Goal: Use online tool/utility: Utilize a website feature to perform a specific function

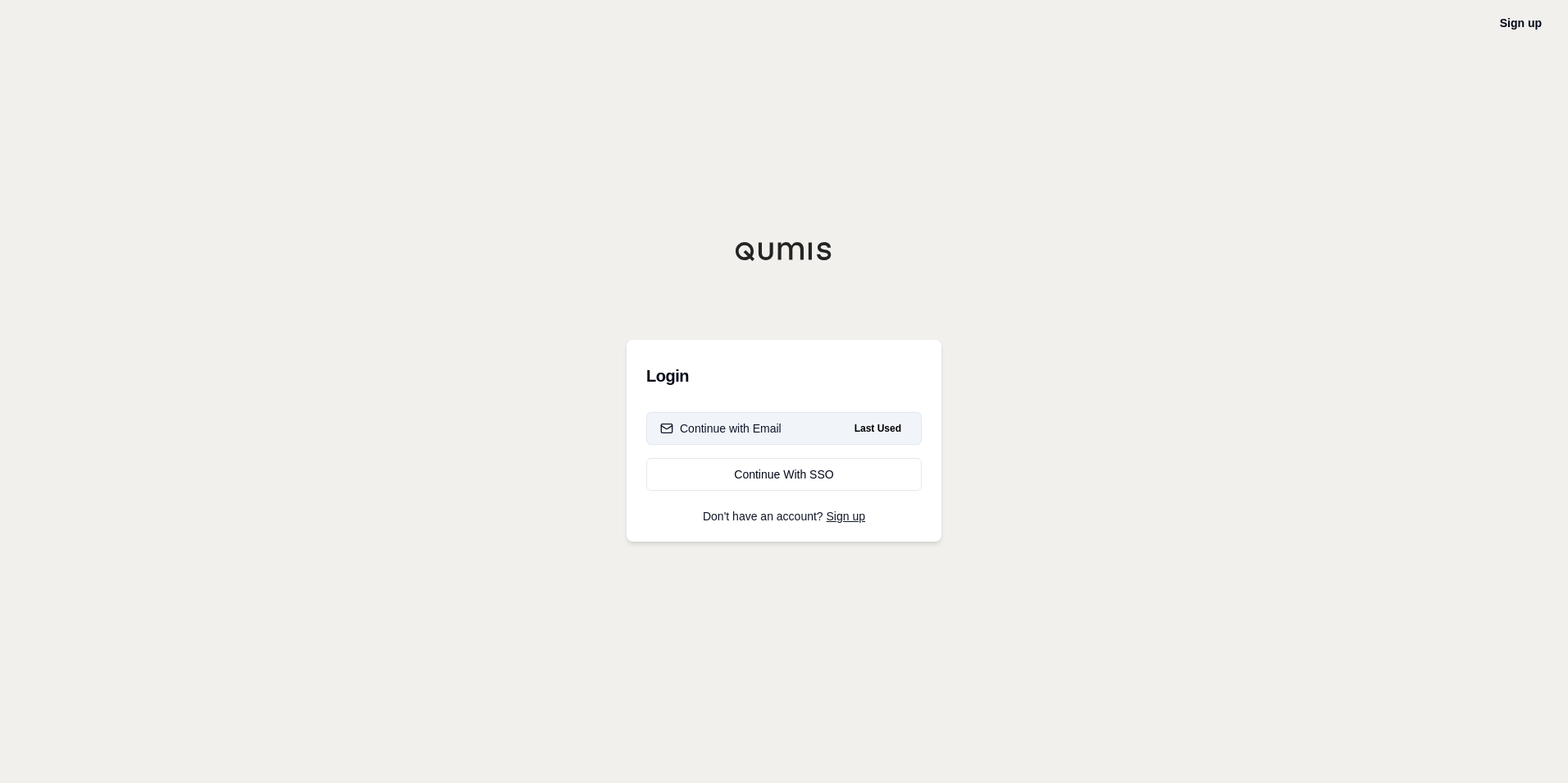
click at [789, 430] on button "Continue with Email Last Used" at bounding box center [784, 428] width 275 height 32
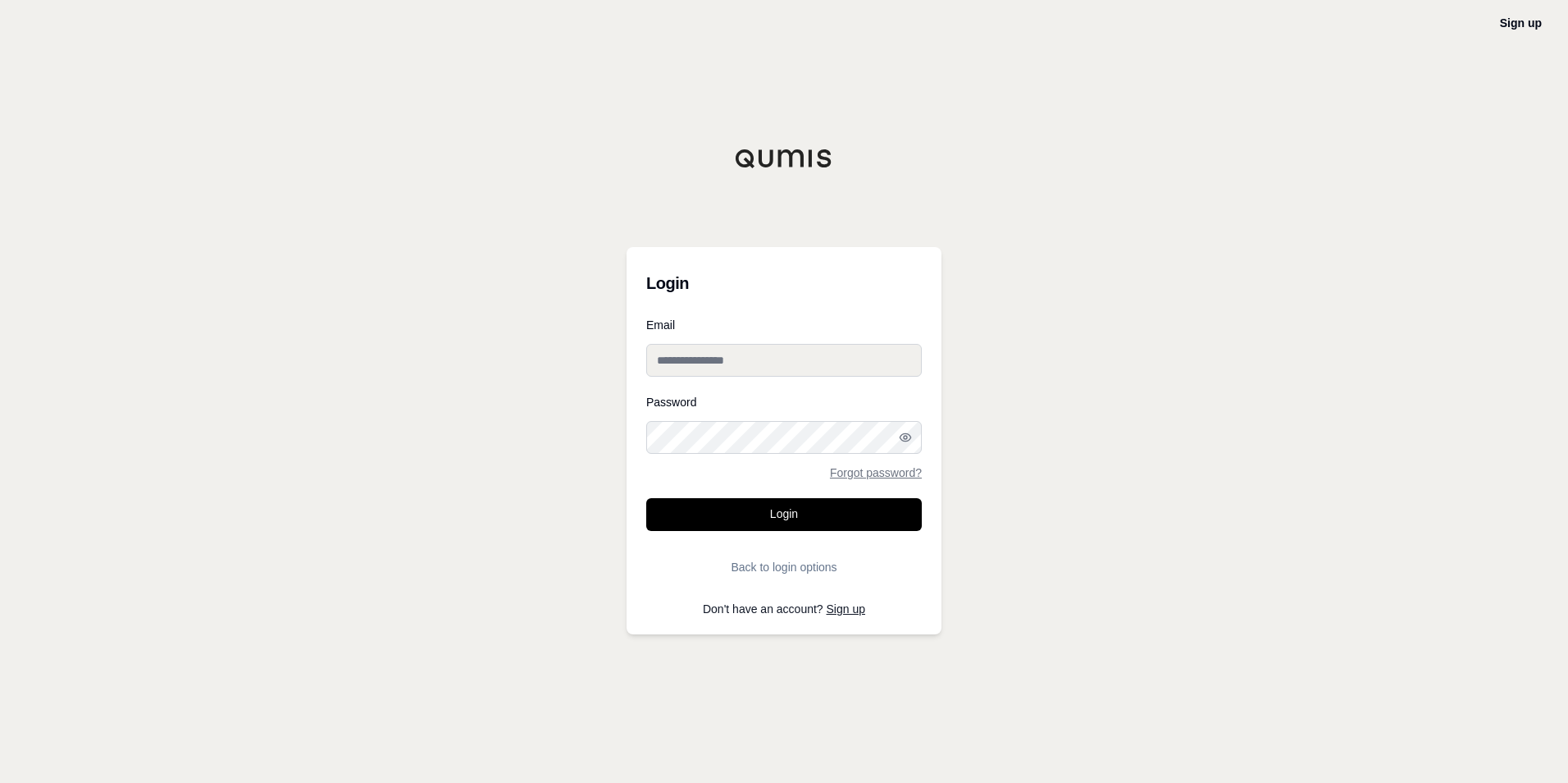
type input "**********"
click at [751, 513] on button "Login" at bounding box center [784, 514] width 275 height 32
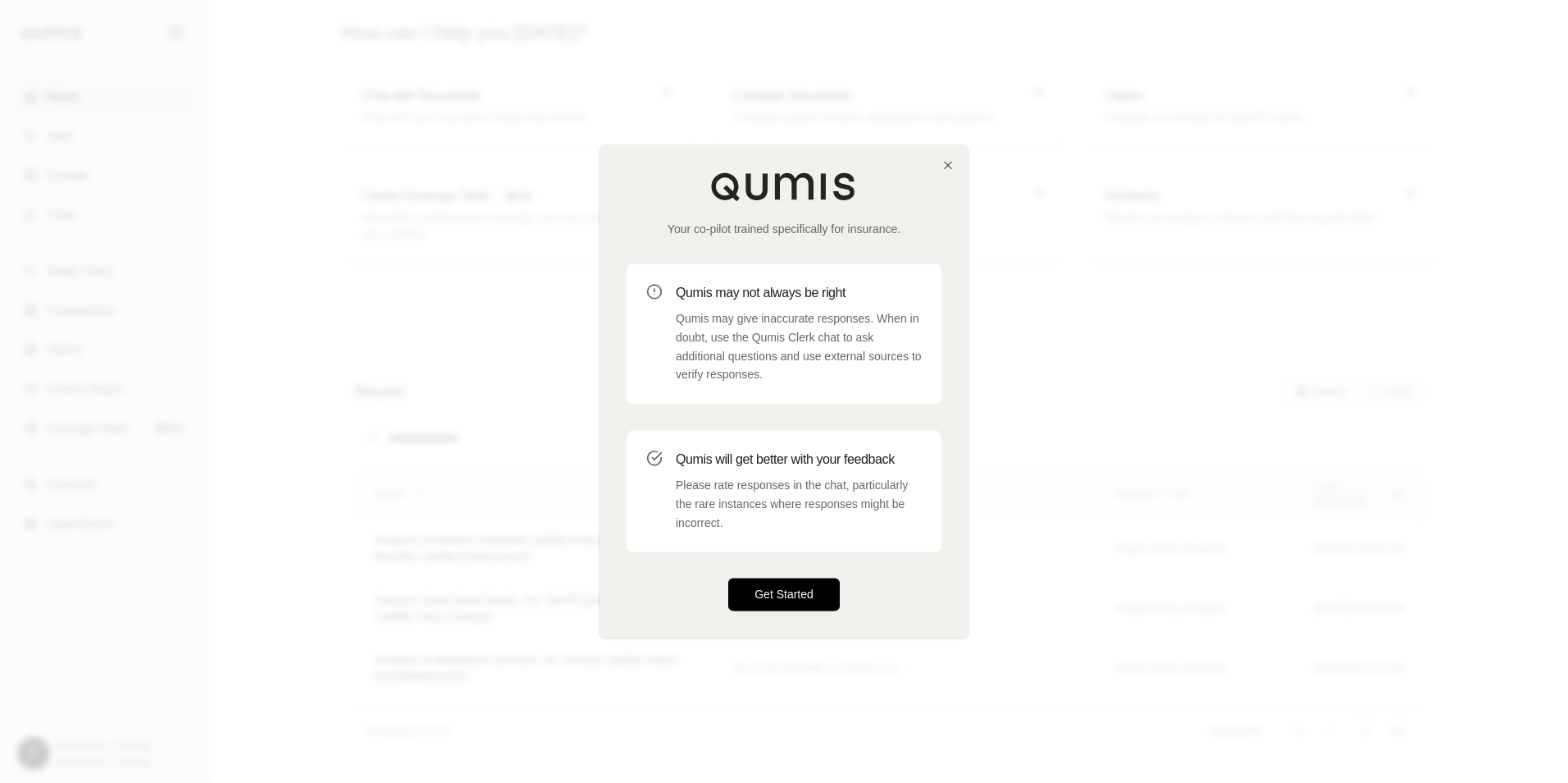
click at [789, 602] on button "Get Started" at bounding box center [784, 594] width 112 height 32
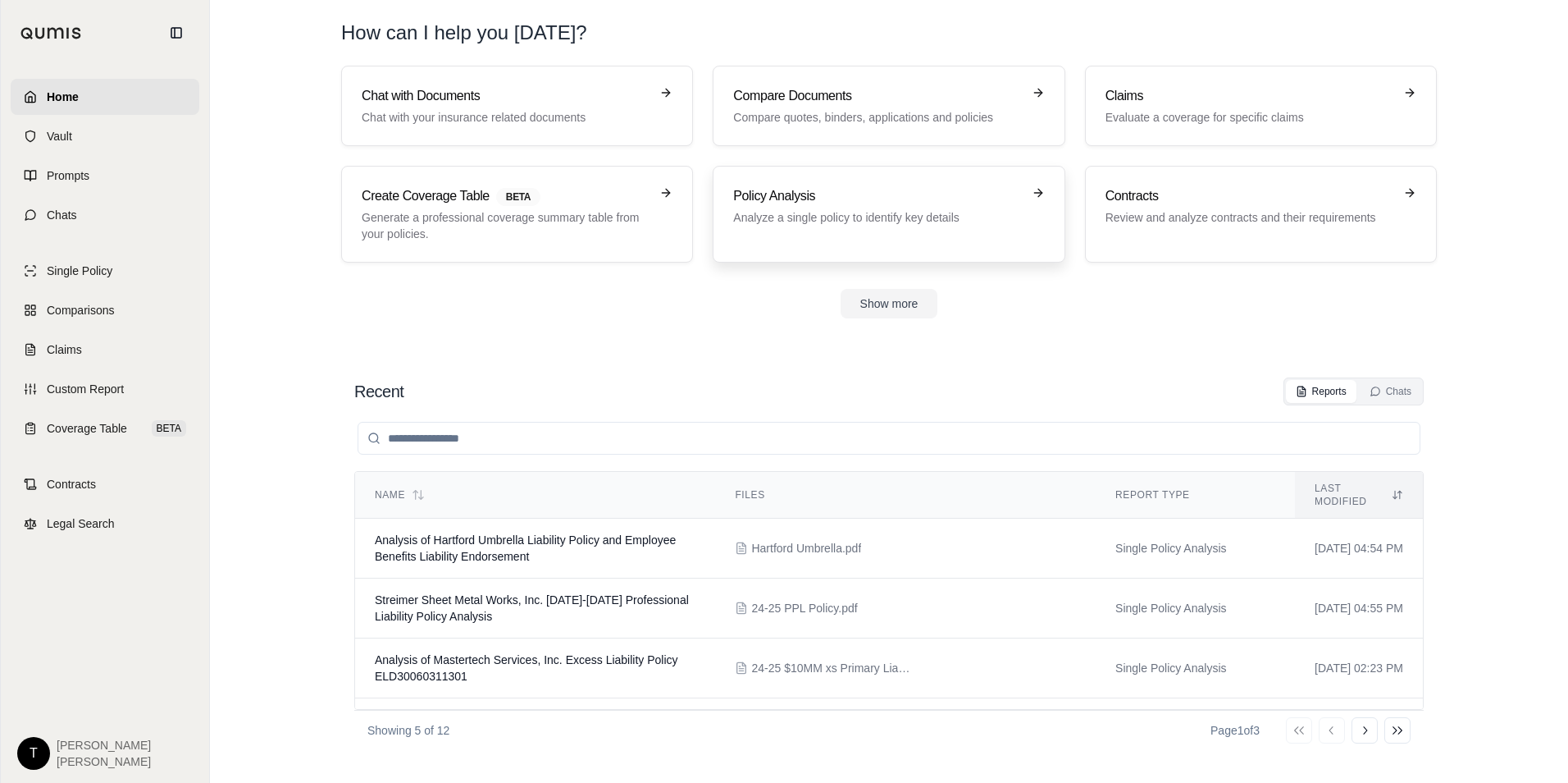
click at [803, 203] on h3 "Policy Analysis" at bounding box center [877, 196] width 288 height 20
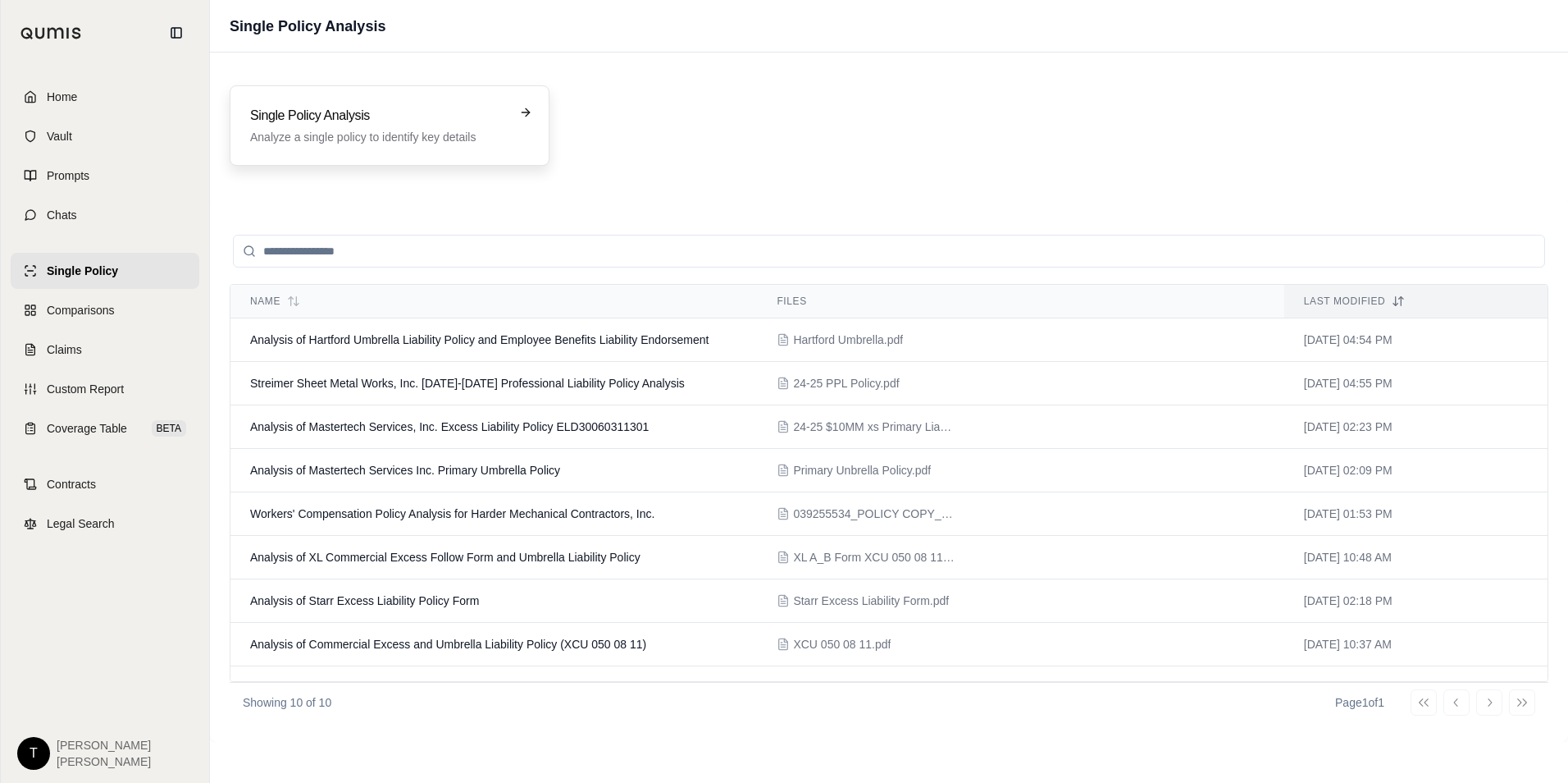
click at [399, 128] on div "Single Policy Analysis Analyze a single policy to identify key details" at bounding box center [377, 125] width 255 height 39
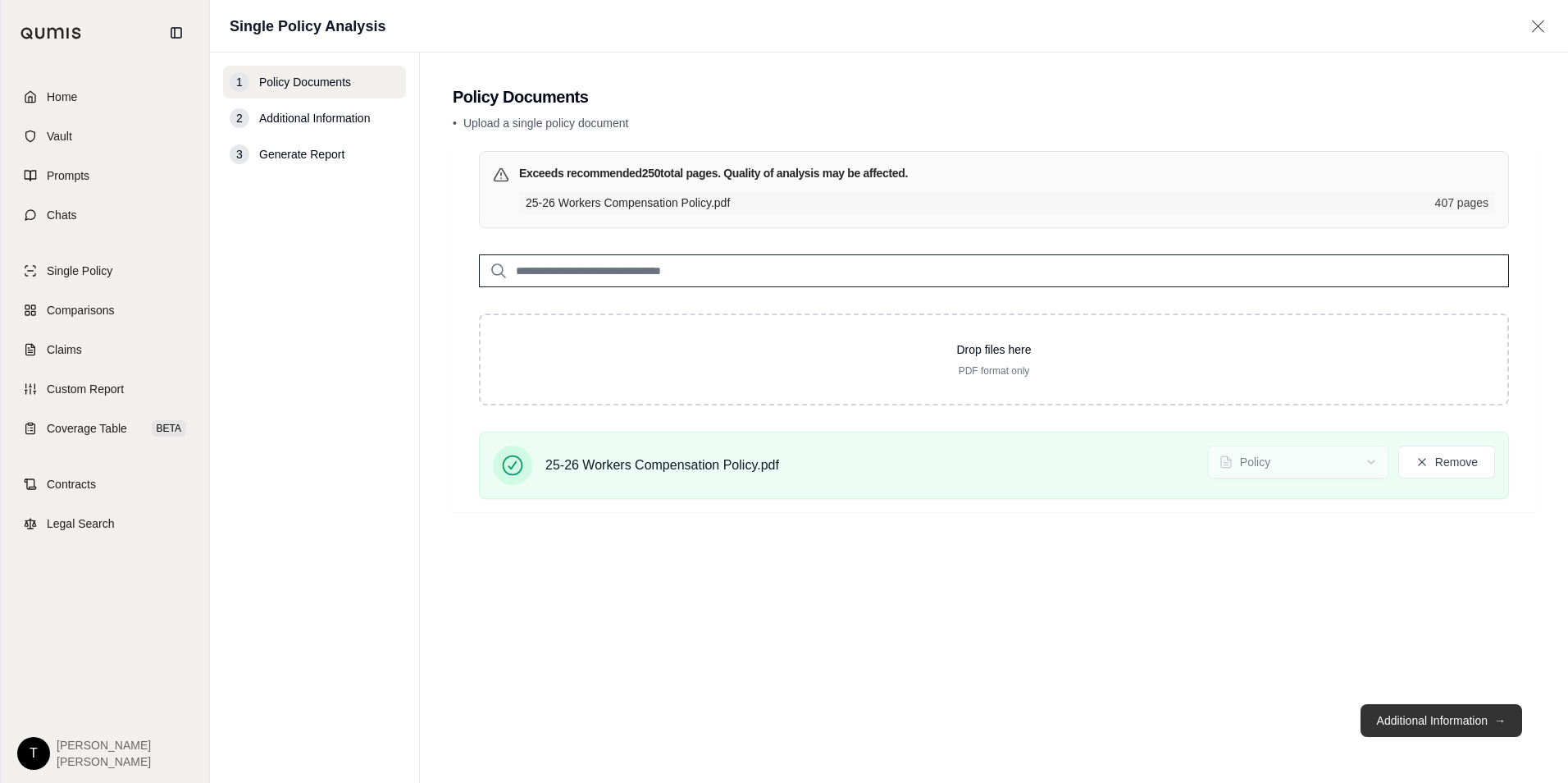
click at [1428, 716] on button "Additional Information →" at bounding box center [1440, 720] width 161 height 32
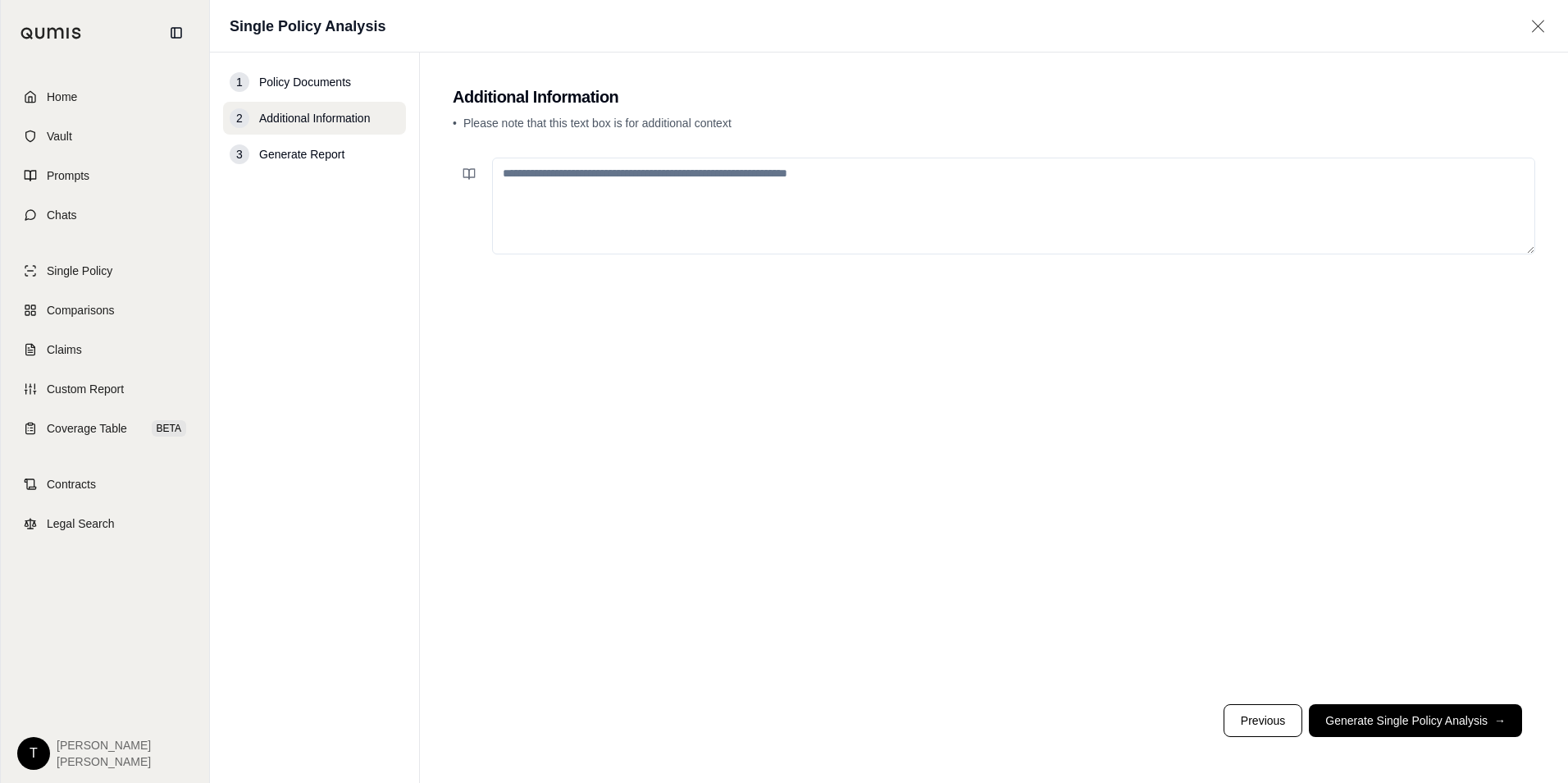
click at [664, 195] on textarea at bounding box center [1013, 206] width 1043 height 97
type textarea "*"
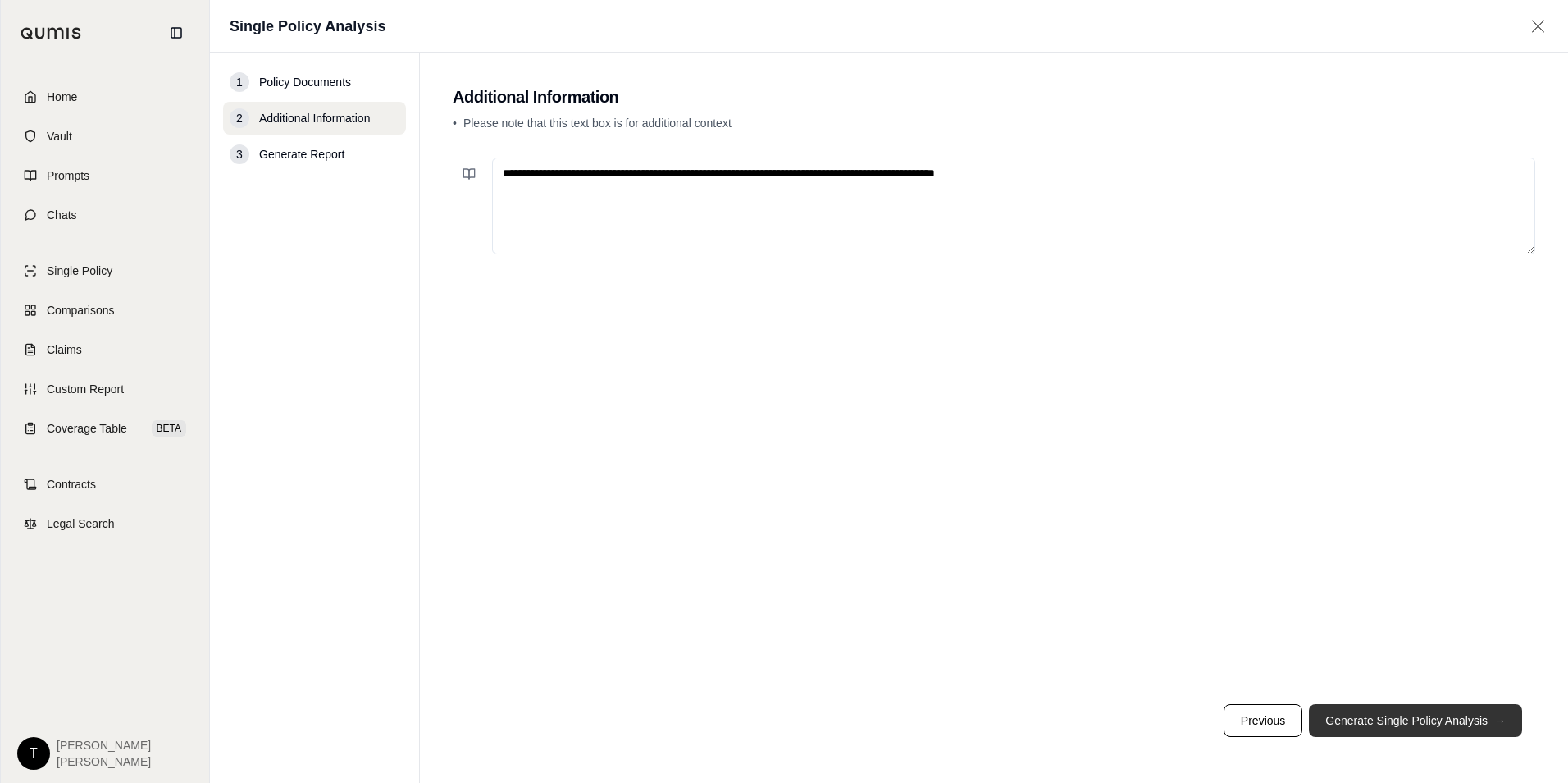
type textarea "**********"
click at [1385, 712] on button "Generate Single Policy Analysis →" at bounding box center [1415, 720] width 214 height 32
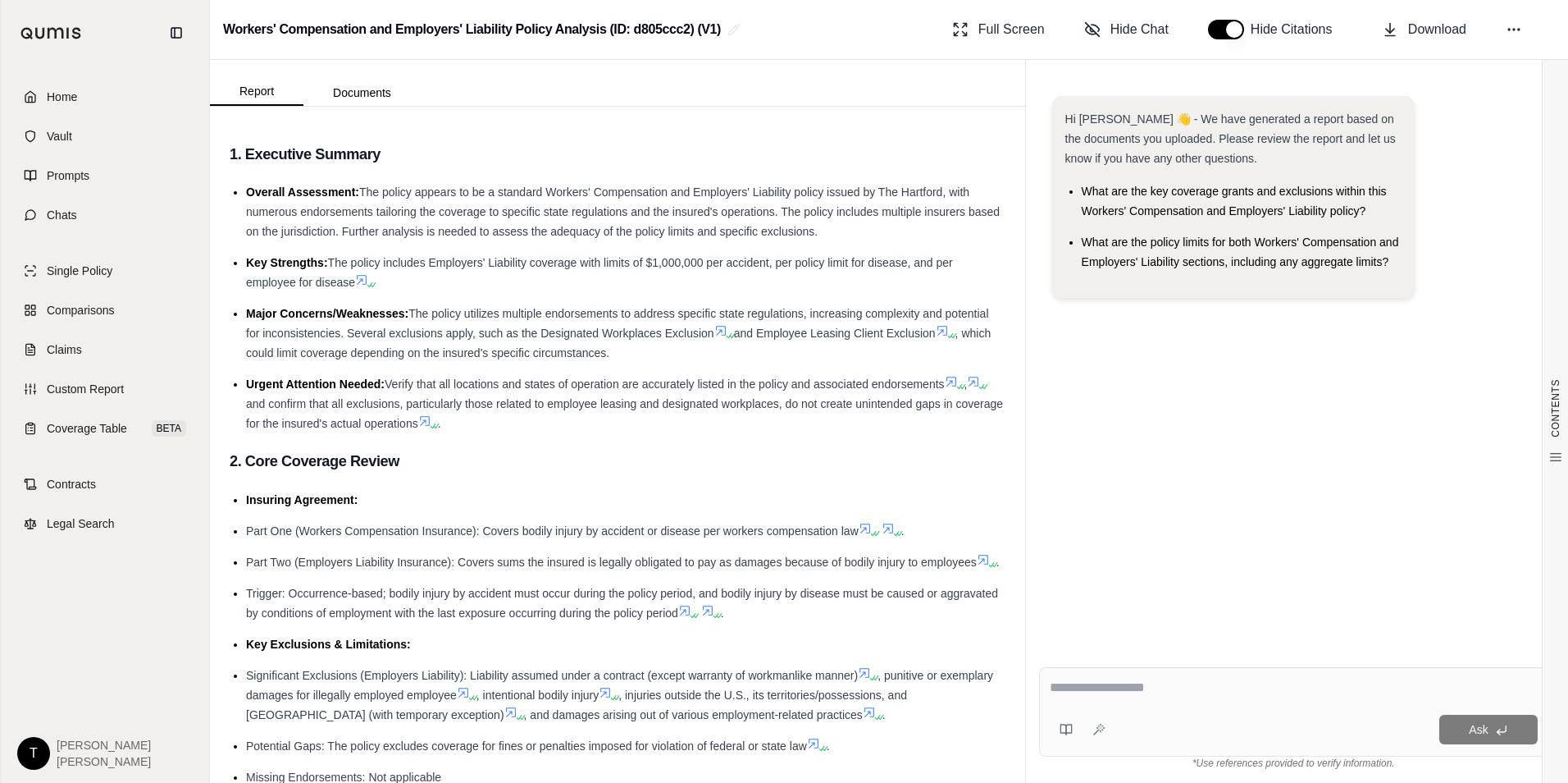
click at [1107, 692] on textarea at bounding box center [1293, 688] width 488 height 20
type textarea "**********"
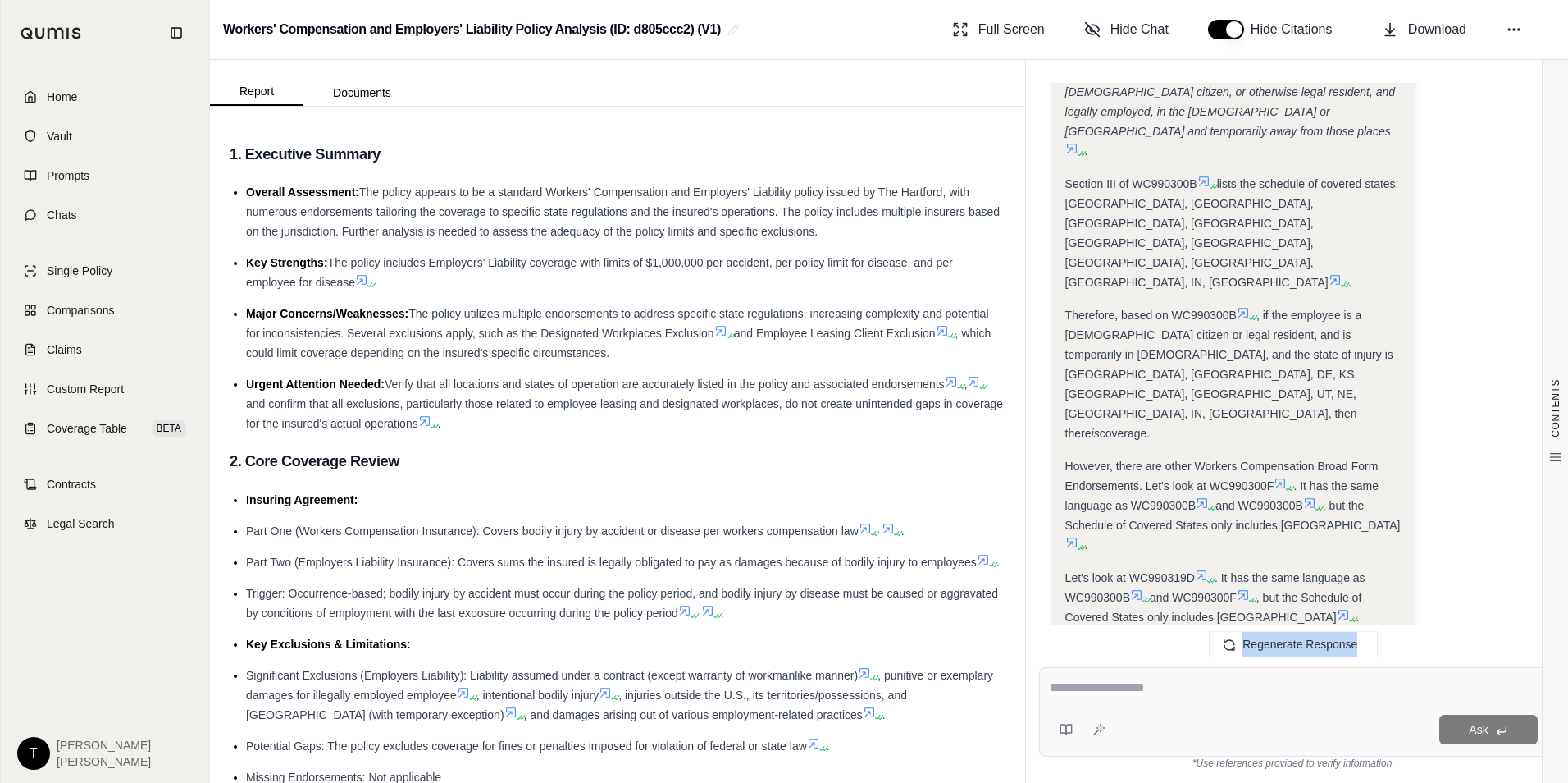
scroll to position [2481, 0]
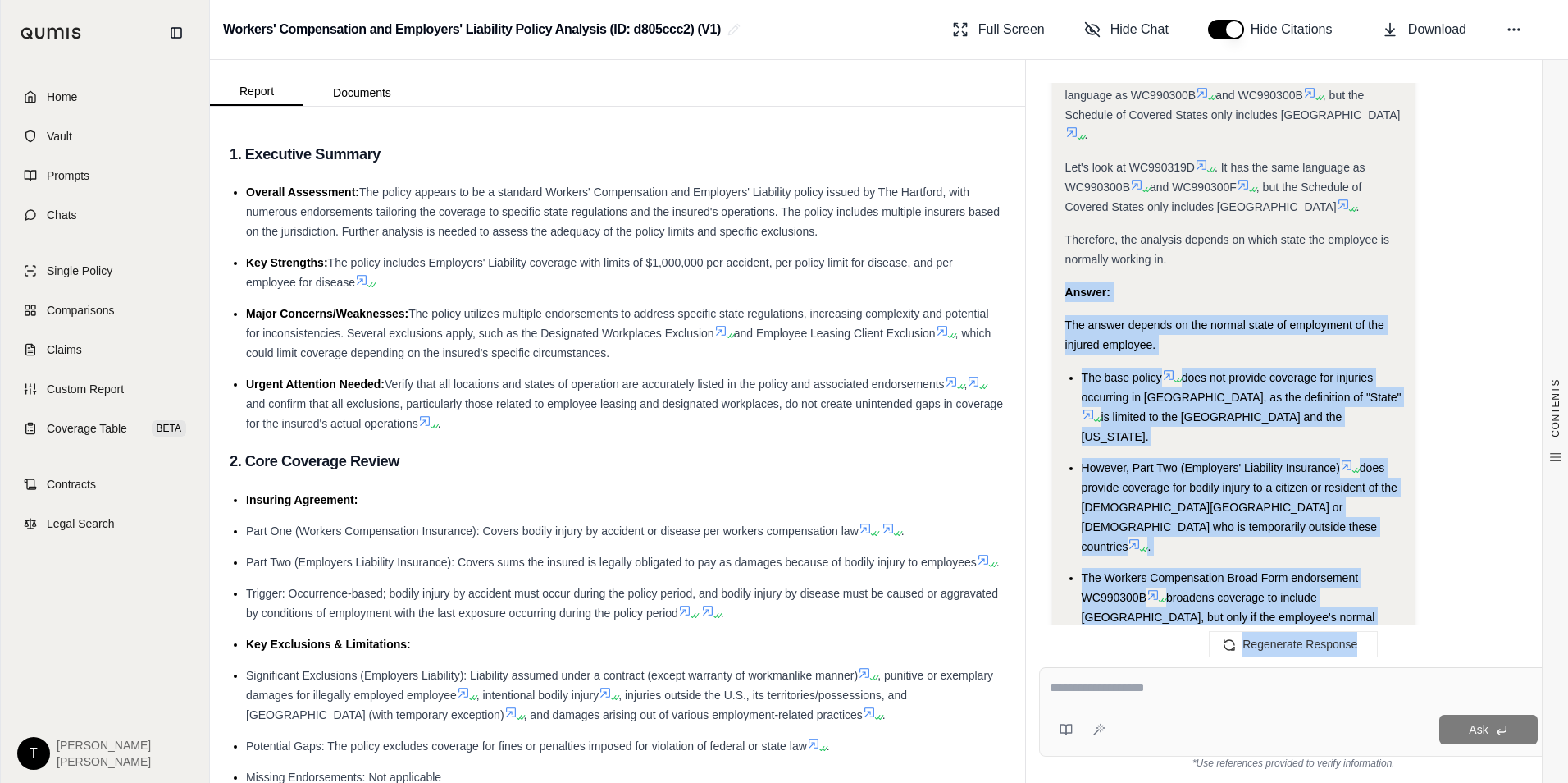
drag, startPoint x: 1069, startPoint y: 386, endPoint x: 1158, endPoint y: 527, distance: 166.7
drag, startPoint x: 1158, startPoint y: 527, endPoint x: 1125, endPoint y: 476, distance: 60.7
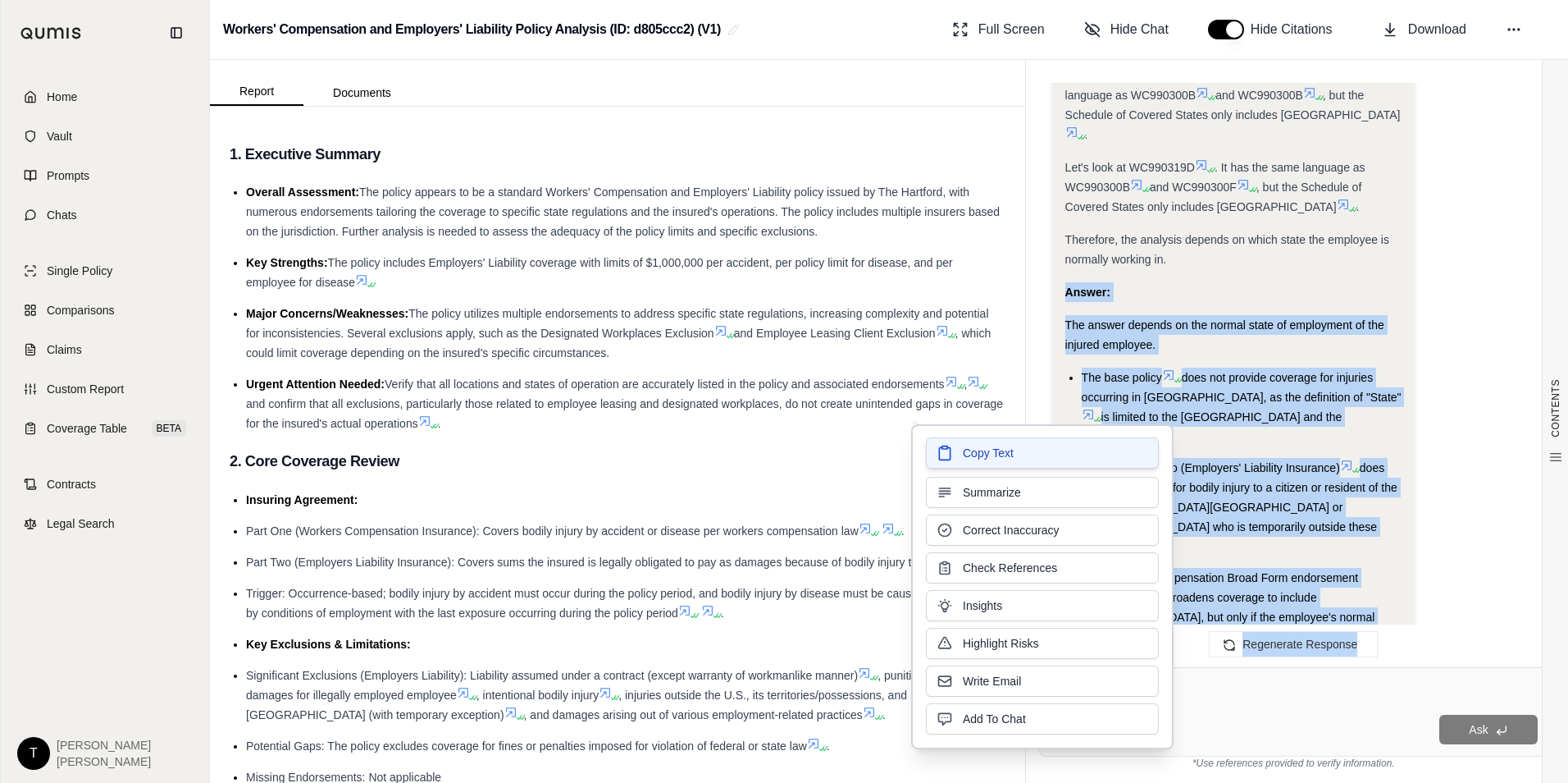
drag, startPoint x: 1125, startPoint y: 476, endPoint x: 985, endPoint y: 454, distance: 141.7
click at [985, 454] on span "Copy Text" at bounding box center [988, 452] width 51 height 16
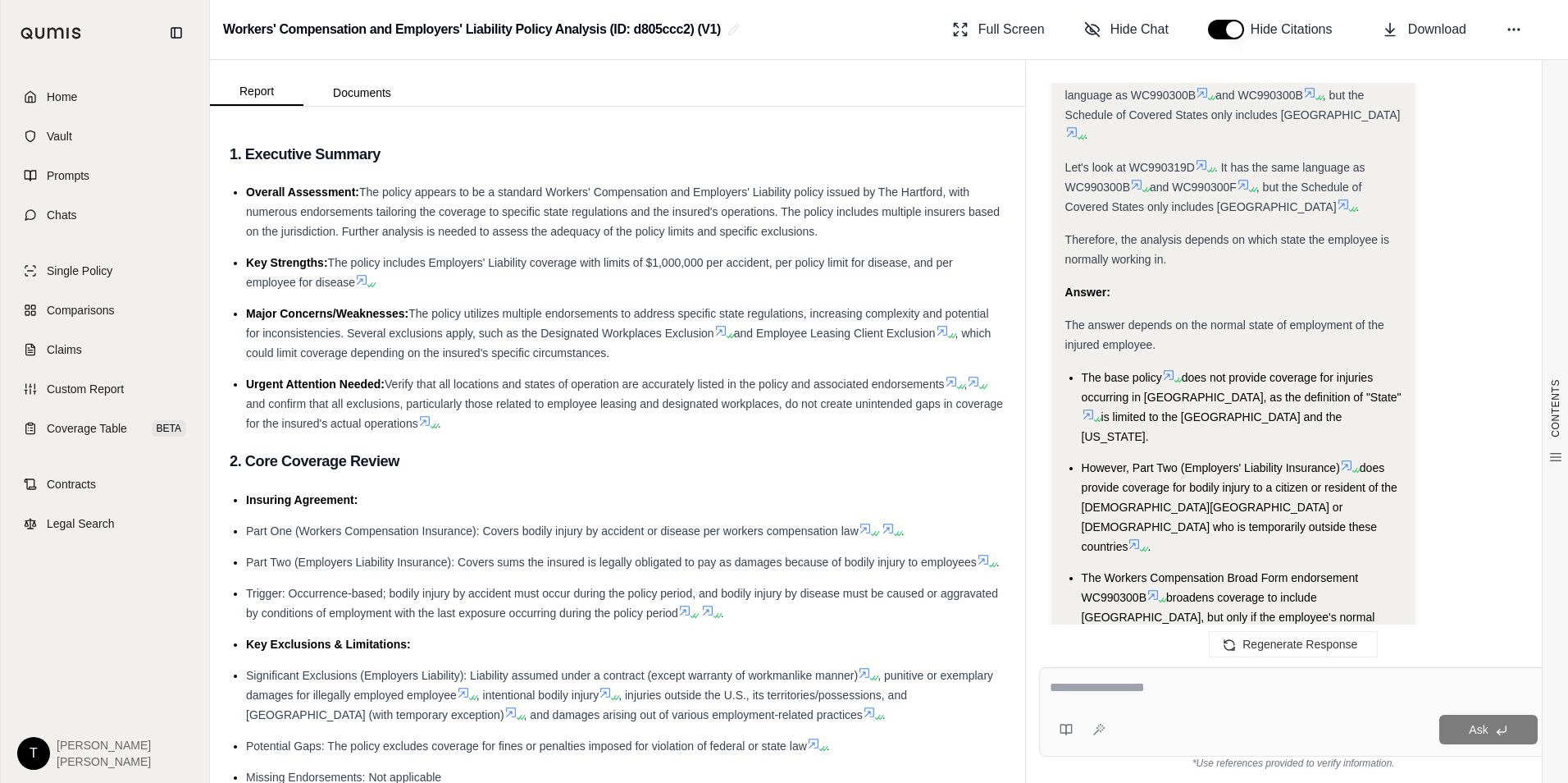
click at [1099, 696] on textarea at bounding box center [1293, 688] width 488 height 20
type textarea "**********"
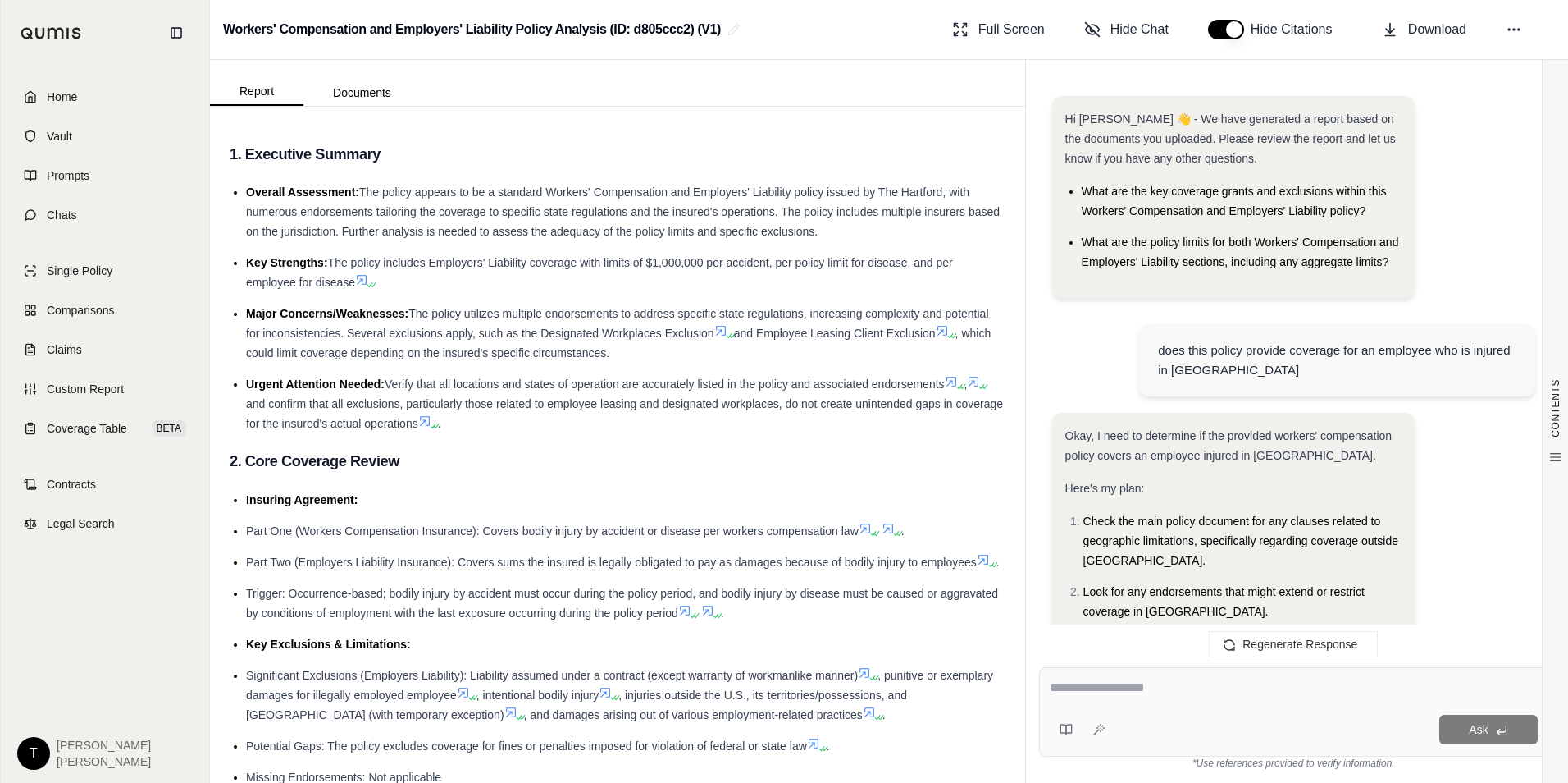
scroll to position [4389, 0]
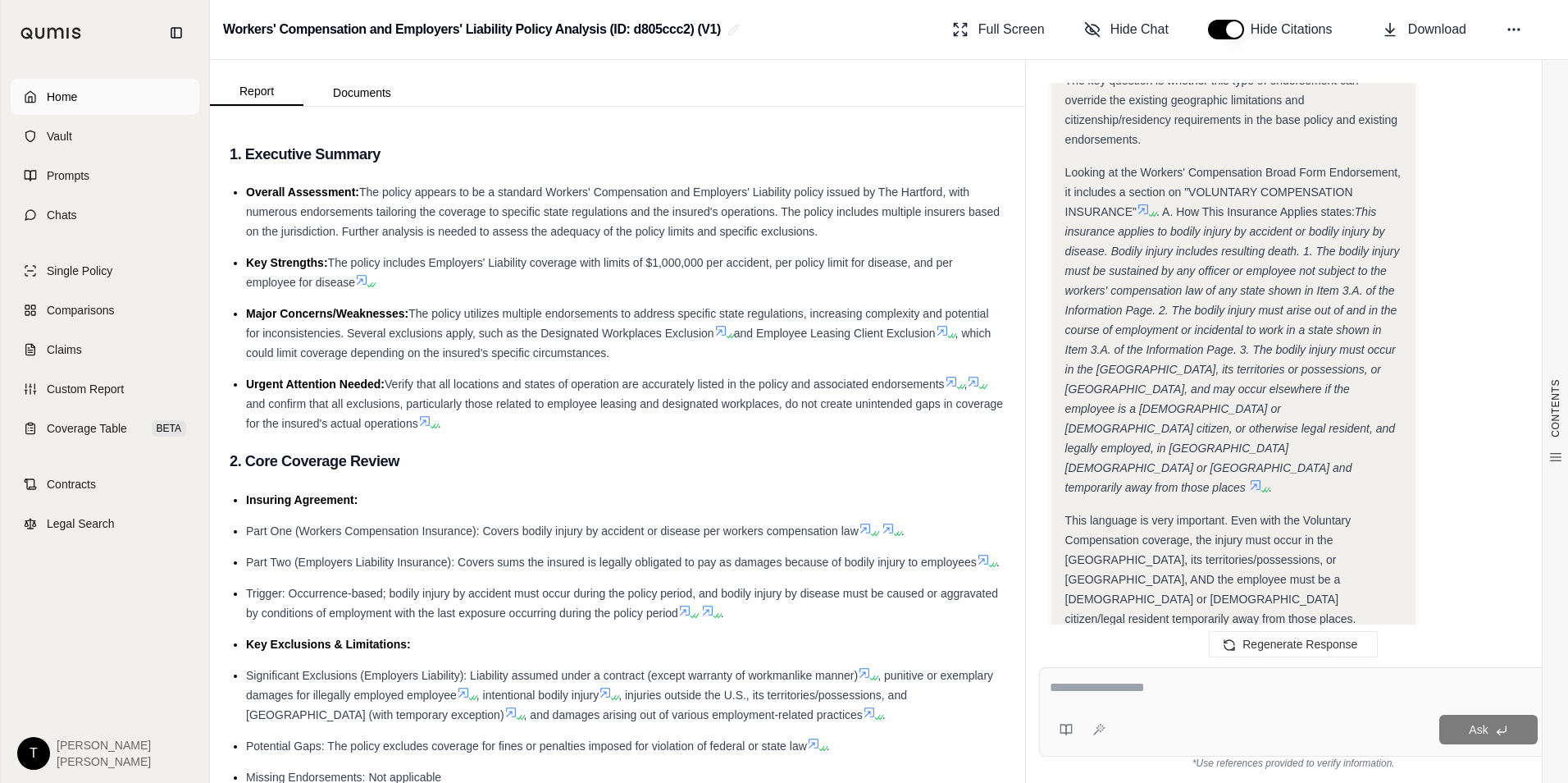
click at [52, 93] on span "Home" at bounding box center [62, 96] width 31 height 16
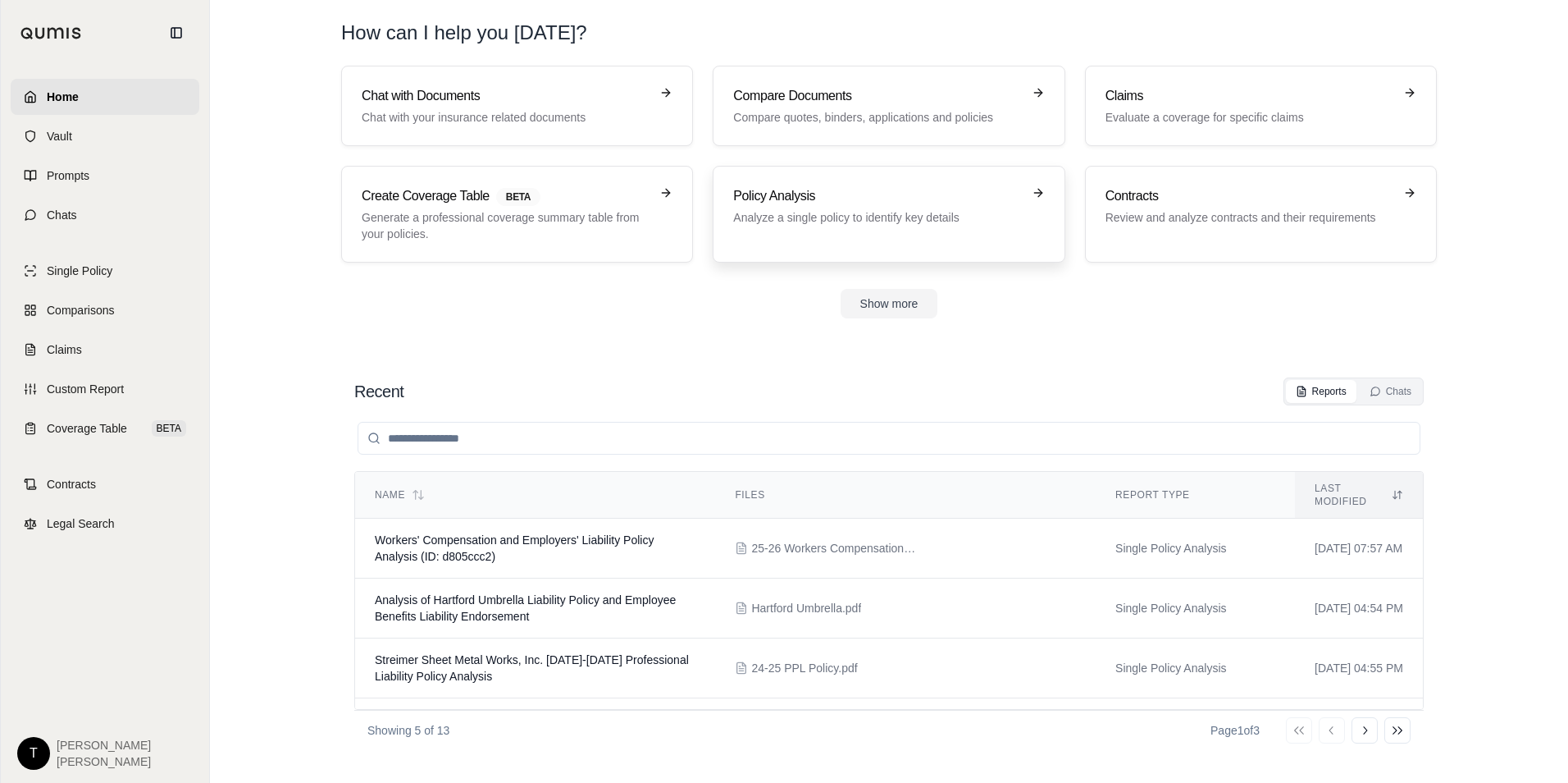
click at [842, 200] on h3 "Policy Analysis" at bounding box center [877, 196] width 288 height 20
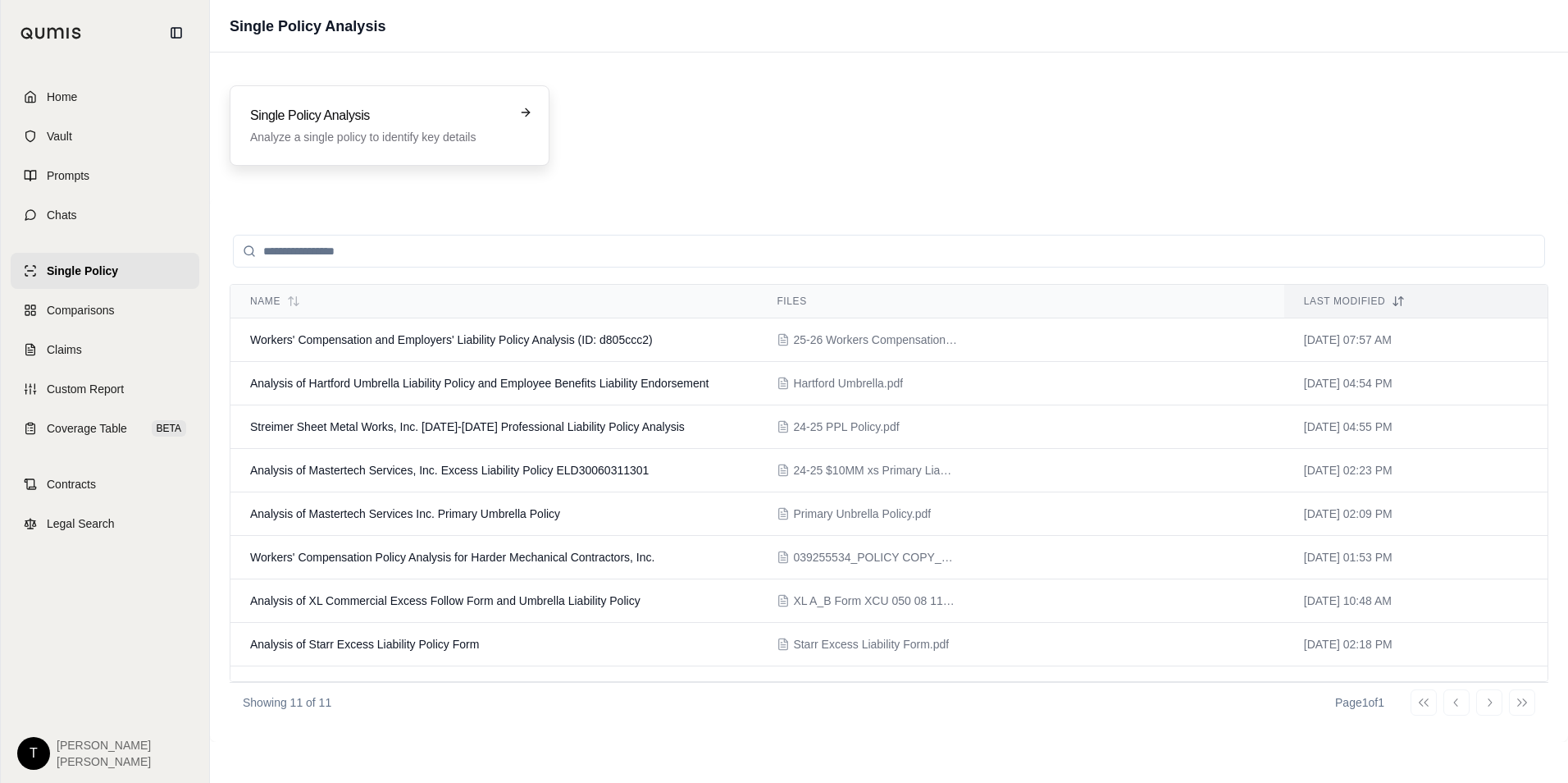
click at [365, 105] on div "Single Policy Analysis Analyze a single policy to identify key details" at bounding box center [389, 125] width 319 height 80
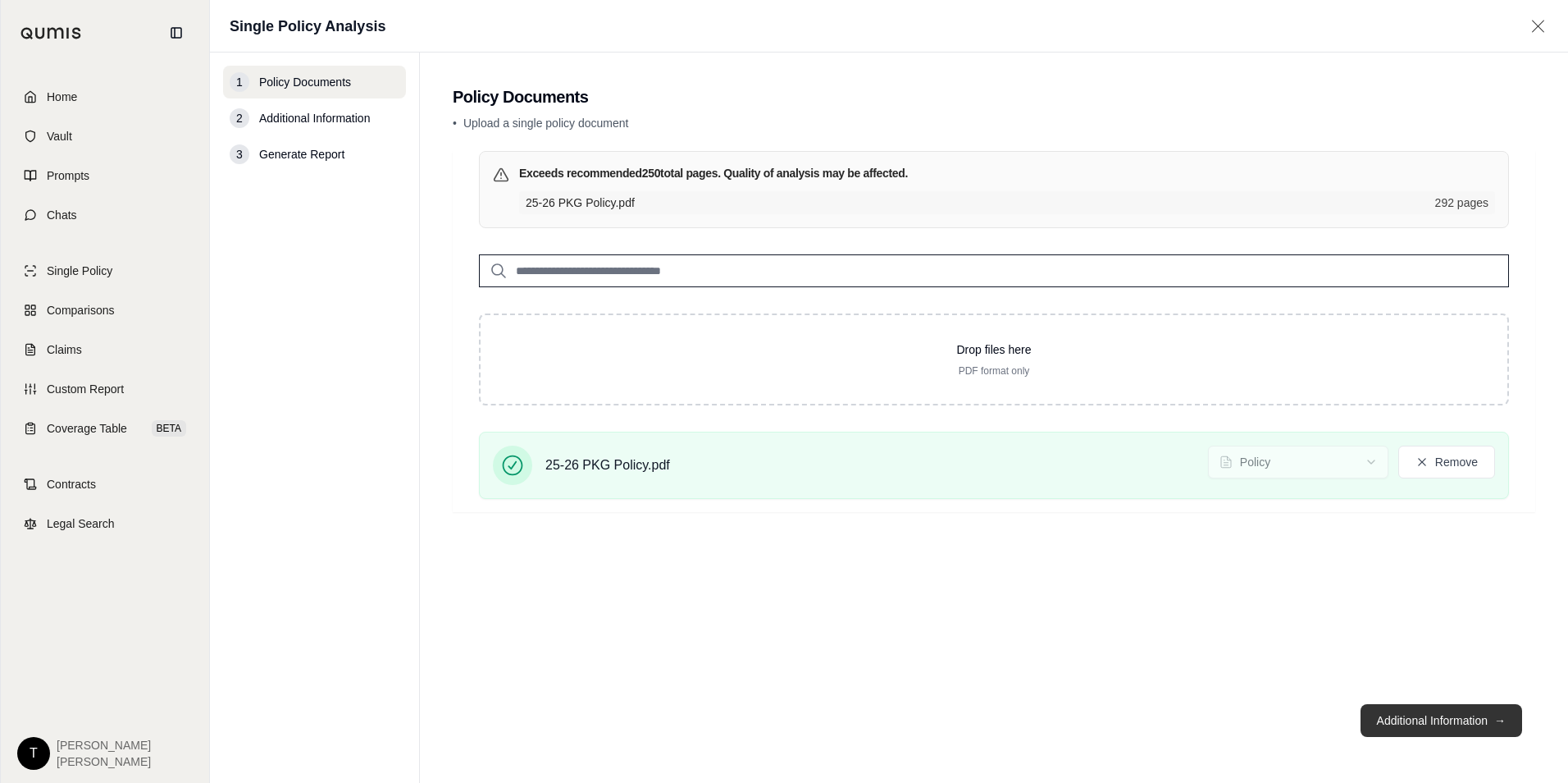
click at [1393, 720] on button "Additional Information →" at bounding box center [1440, 720] width 161 height 32
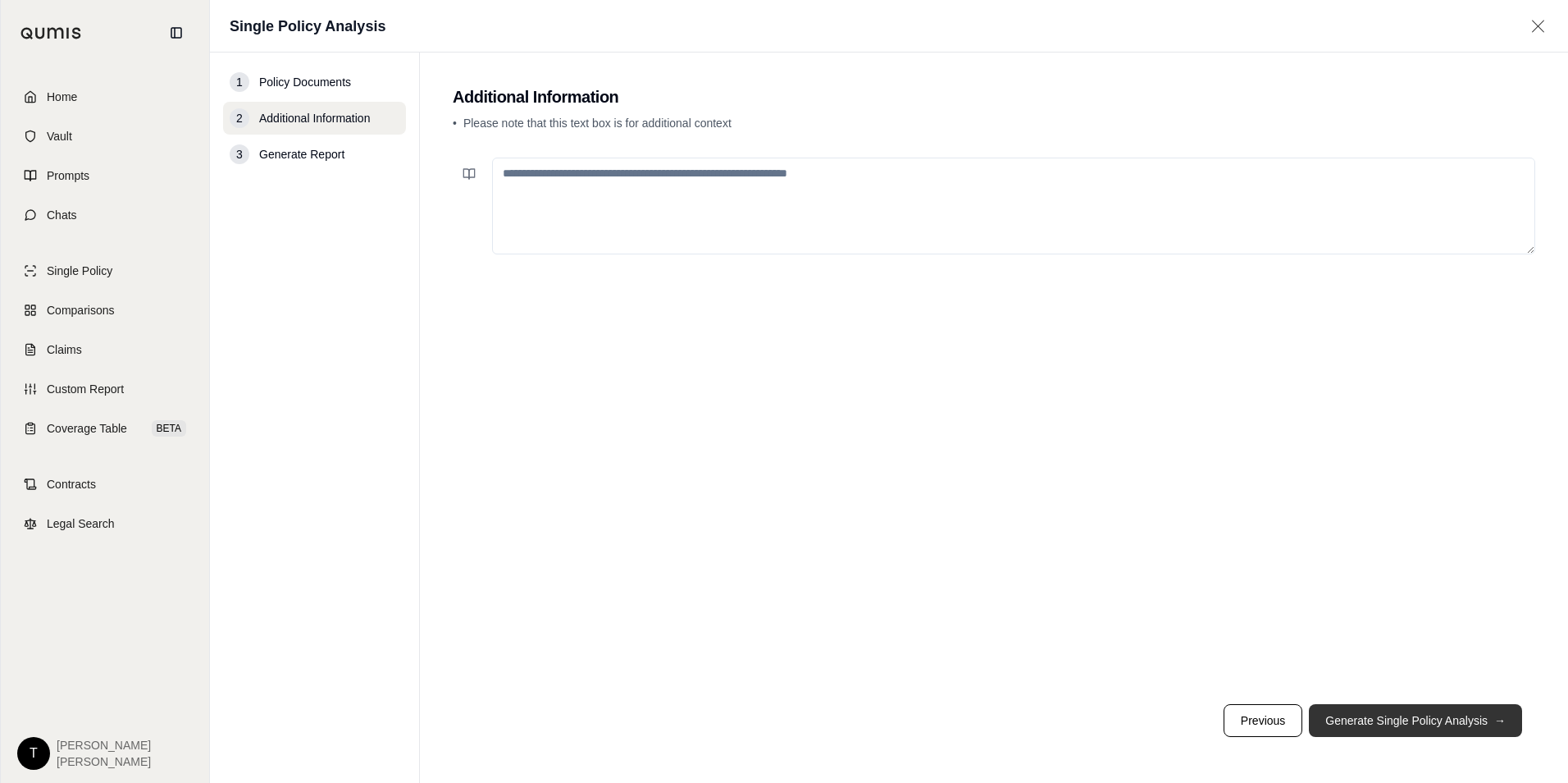
click at [1393, 720] on button "Generate Single Policy Analysis →" at bounding box center [1415, 720] width 214 height 32
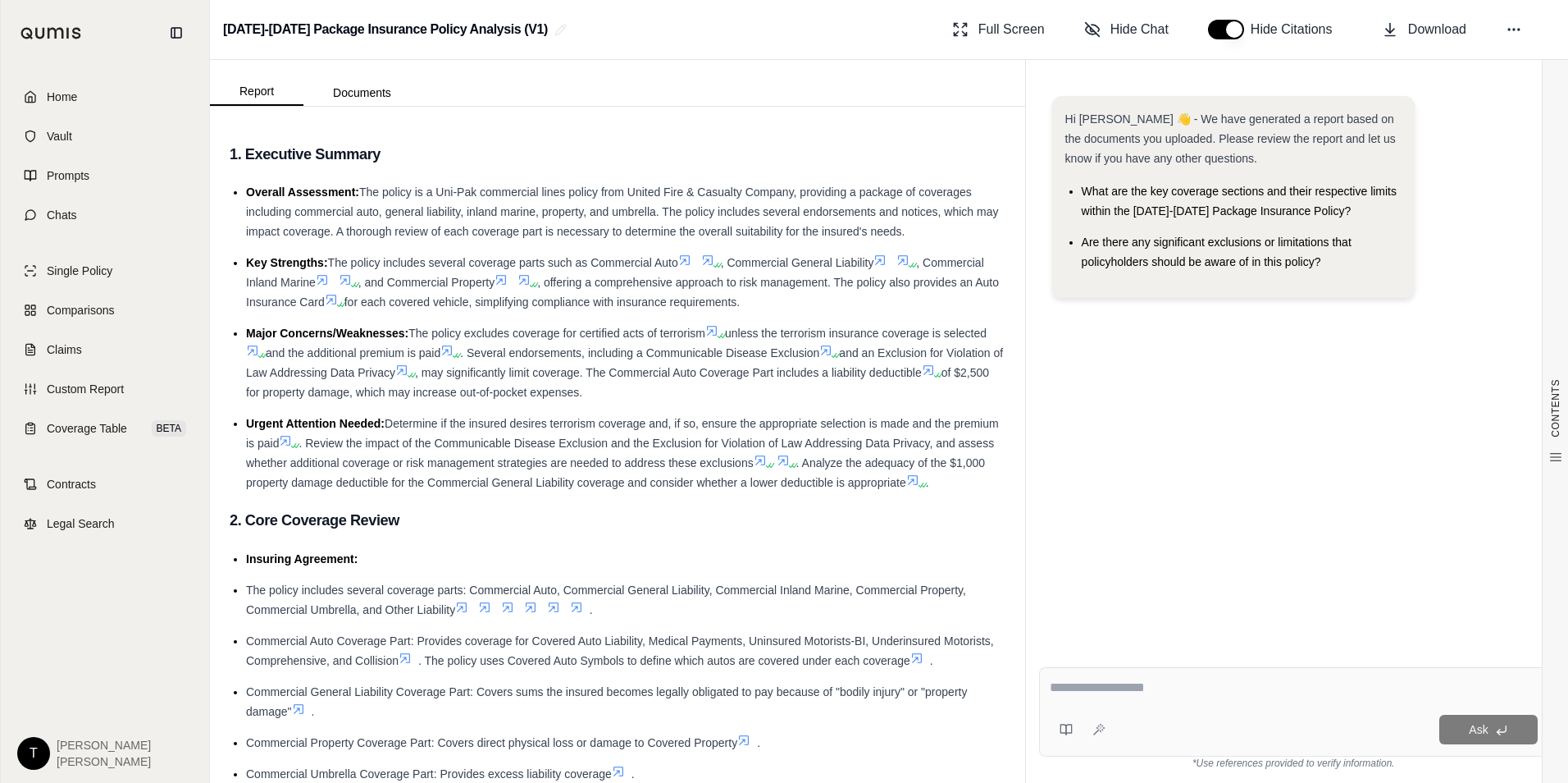
click at [1091, 692] on textarea at bounding box center [1293, 688] width 488 height 20
click at [1112, 683] on textarea at bounding box center [1293, 688] width 488 height 20
type textarea "**********"
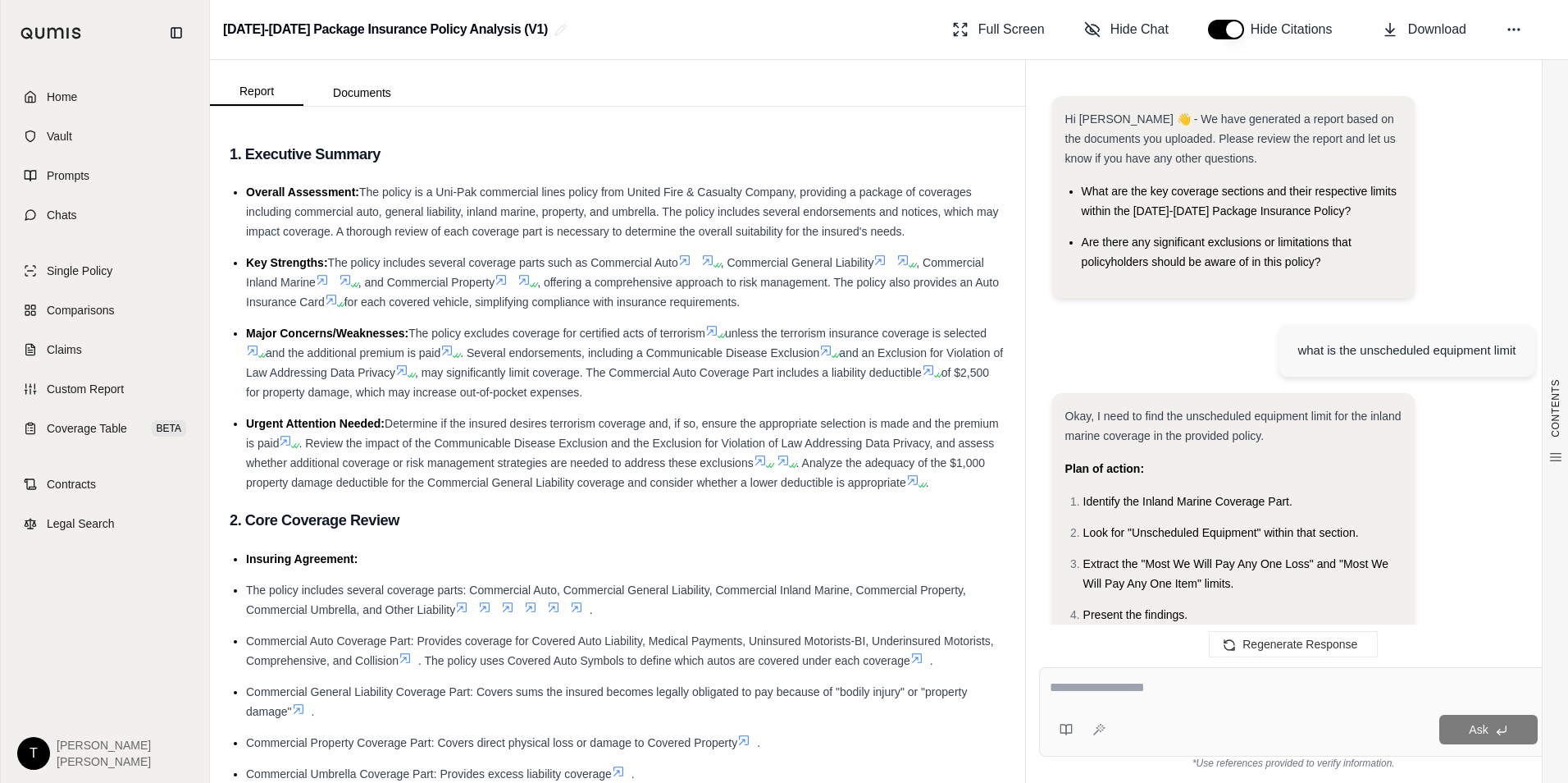
scroll to position [567, 0]
